Goal: Task Accomplishment & Management: Manage account settings

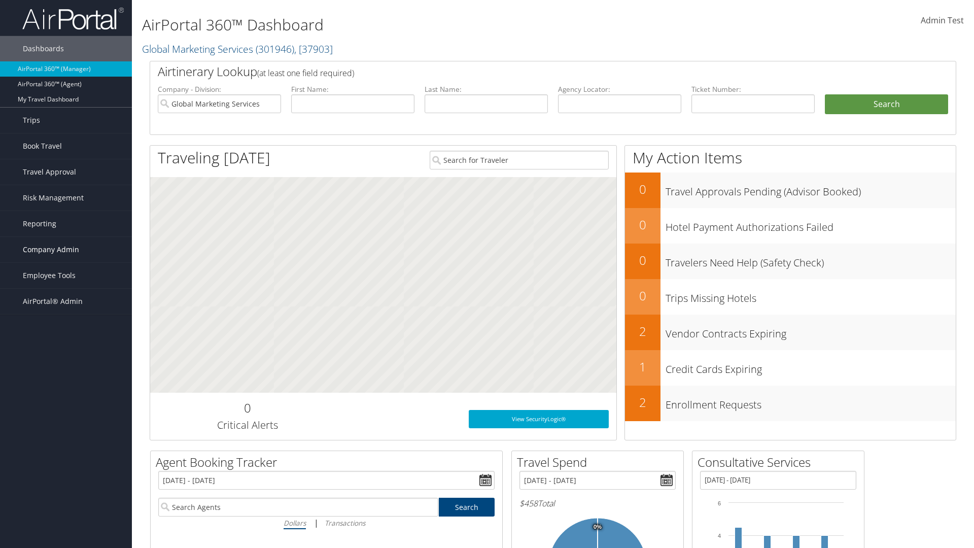
click at [66, 250] on span "Company Admin" at bounding box center [51, 249] width 56 height 25
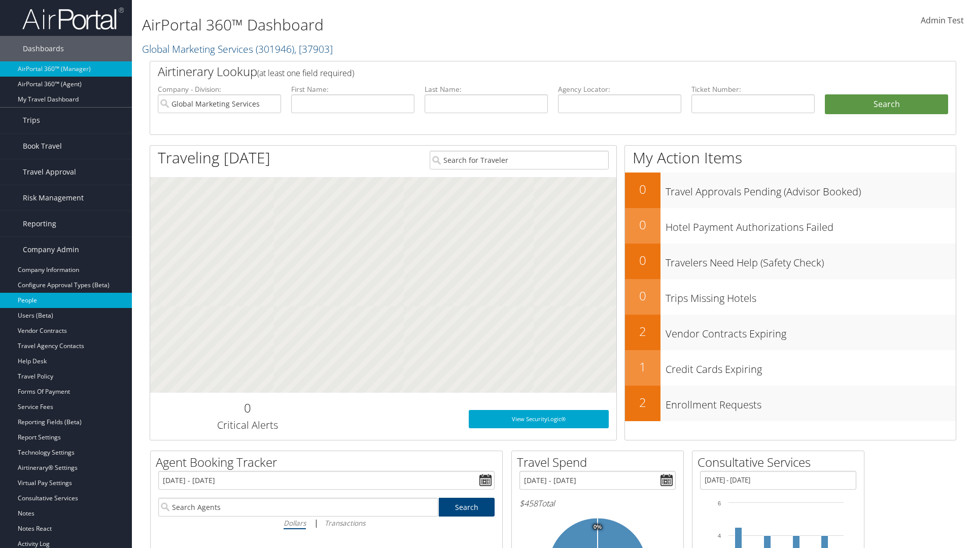
click at [66, 300] on link "People" at bounding box center [66, 300] width 132 height 15
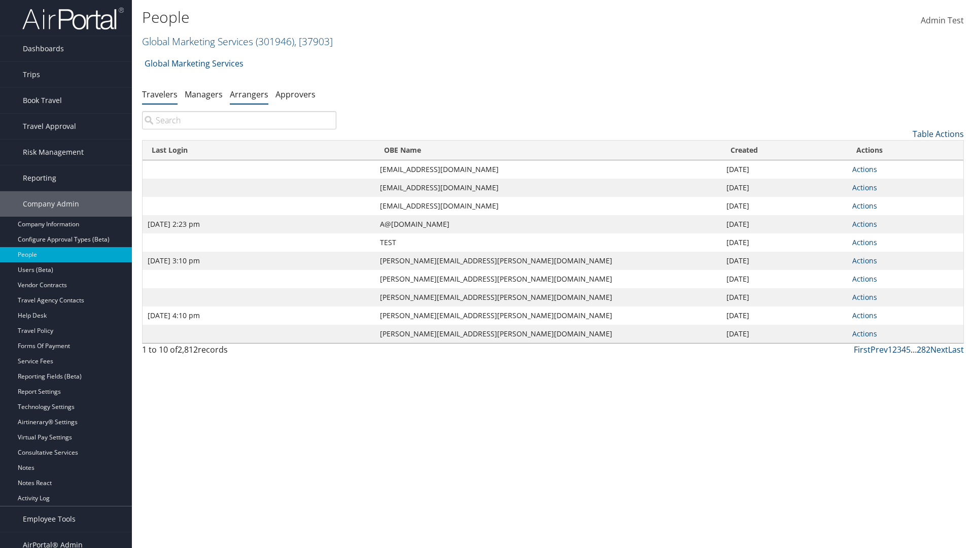
click at [249, 94] on link "Arrangers" at bounding box center [249, 94] width 39 height 11
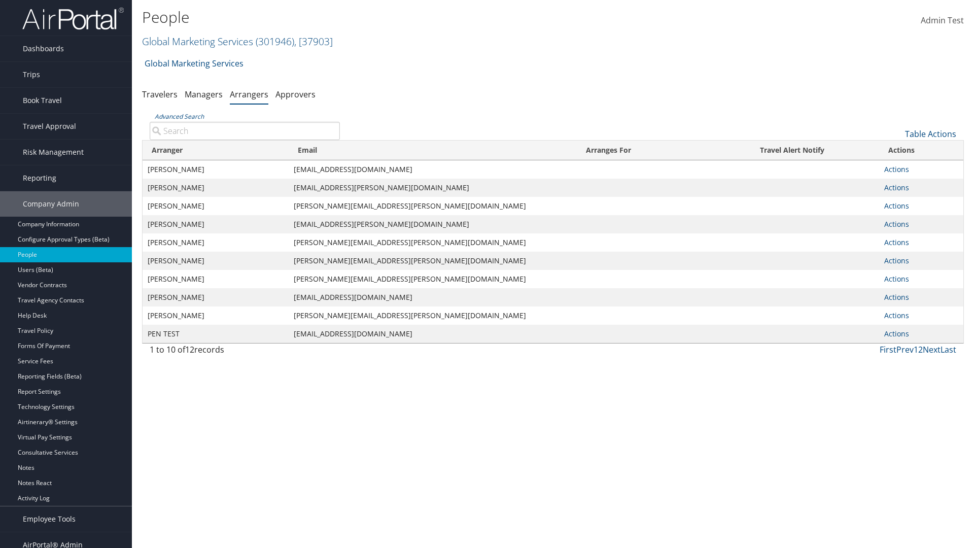
click at [245, 130] on input "Advanced Search" at bounding box center [245, 131] width 190 height 18
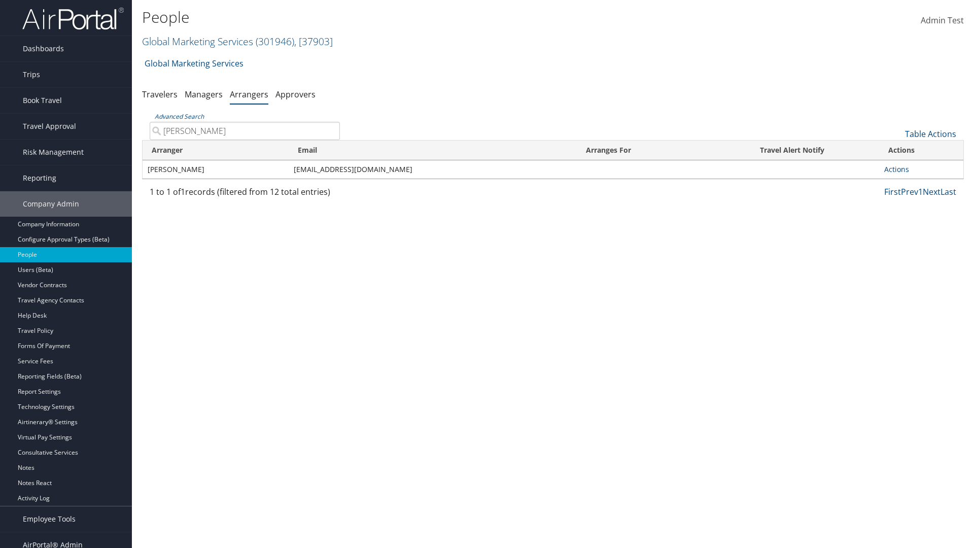
type input "Stephen Ferraresi"
